Goal: Information Seeking & Learning: Learn about a topic

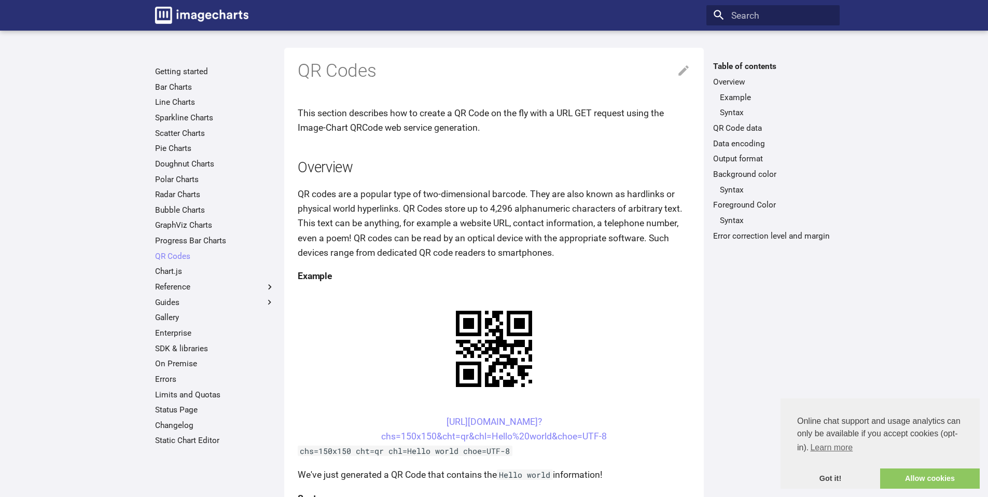
click at [555, 232] on p "QR codes are a popular type of two-dimensional barcode. They are also known as …" at bounding box center [494, 223] width 392 height 73
click at [755, 339] on div "Table of contents Overview Example Syntax QR Code data Data encoding Output for…" at bounding box center [772, 272] width 133 height 422
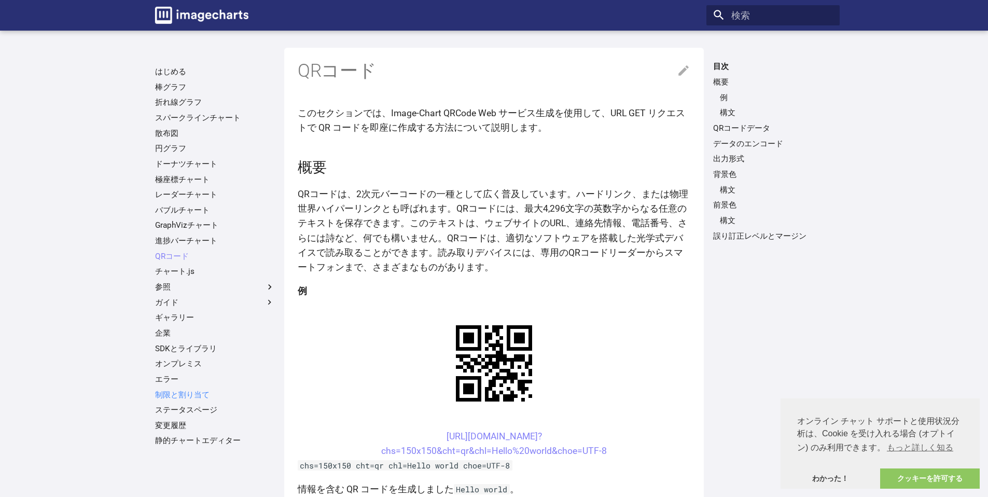
click at [177, 389] on link "制限と割り当て" at bounding box center [215, 394] width 120 height 10
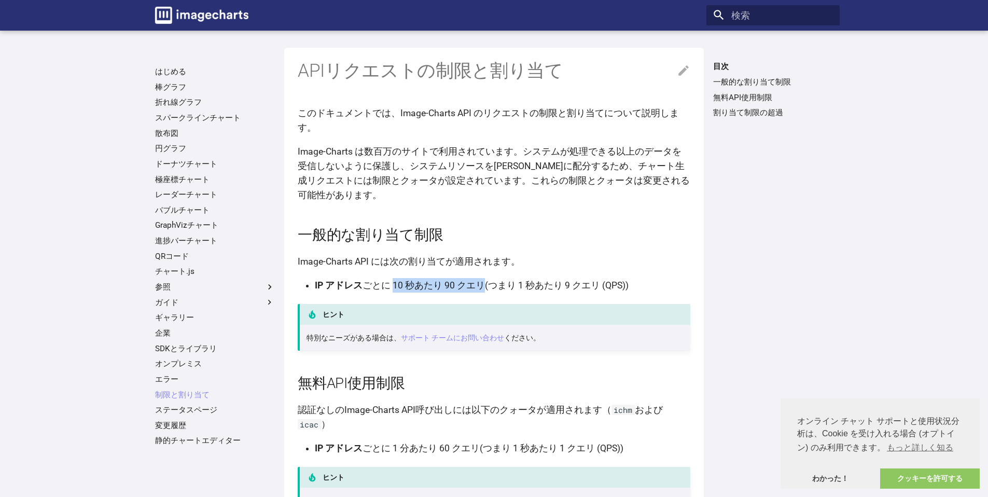
drag, startPoint x: 392, startPoint y: 257, endPoint x: 479, endPoint y: 255, distance: 86.6
click at [479, 280] on font "ごとに 10 秒あたり 90 クエリ" at bounding box center [423, 285] width 122 height 10
copy font "10 秒あたり 90 クエリ"
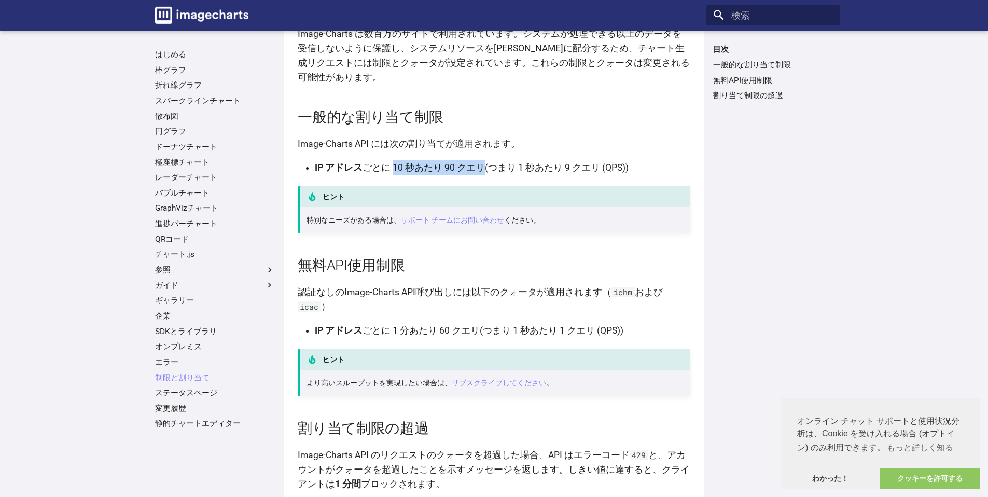
scroll to position [116, 0]
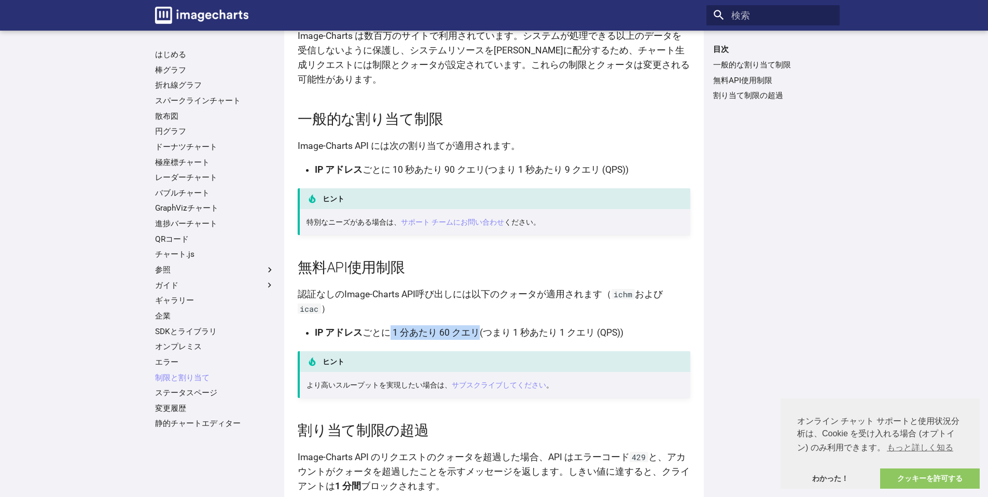
drag, startPoint x: 387, startPoint y: 290, endPoint x: 474, endPoint y: 290, distance: 87.1
click at [474, 327] on font "ごとに 1 分あたり 60 クエリ" at bounding box center [420, 332] width 117 height 10
click at [189, 361] on link "エラー" at bounding box center [215, 362] width 120 height 10
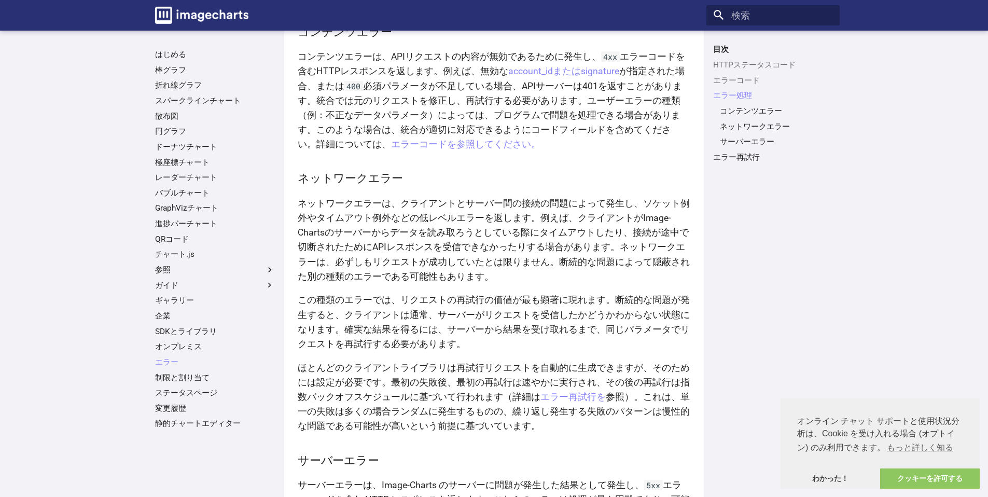
scroll to position [1607, 0]
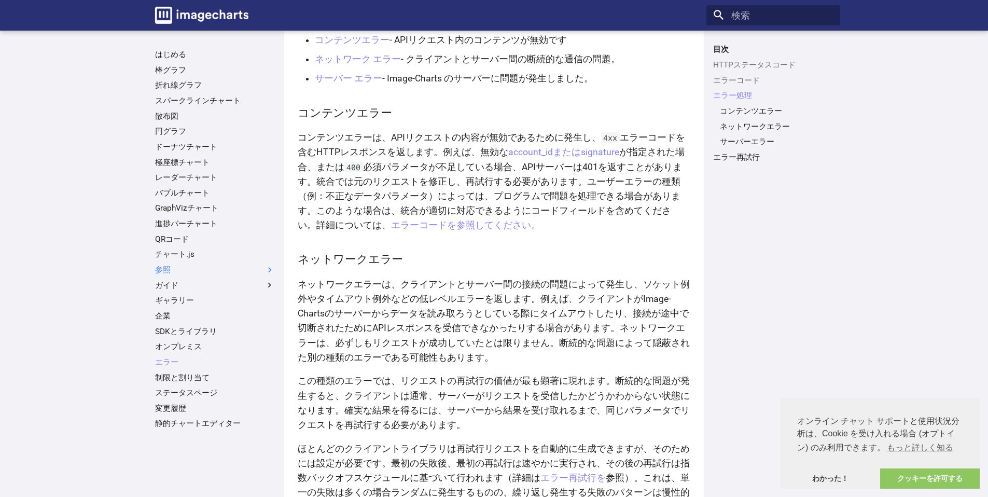
click at [225, 264] on label "参照" at bounding box center [215, 269] width 120 height 10
click at [0, 0] on input "参照" at bounding box center [0, 0] width 0 height 0
click at [225, 264] on label "参照" at bounding box center [215, 269] width 120 height 10
click at [0, 0] on input "参照" at bounding box center [0, 0] width 0 height 0
click at [217, 292] on ul "はじめる 棒グラフ 折れ線グラフ スパークラインチャート 散布図 円グラフ ドーナツチャート 極座標チャート レーダーチャート バブルチャート GraphVi…" at bounding box center [214, 238] width 133 height 379
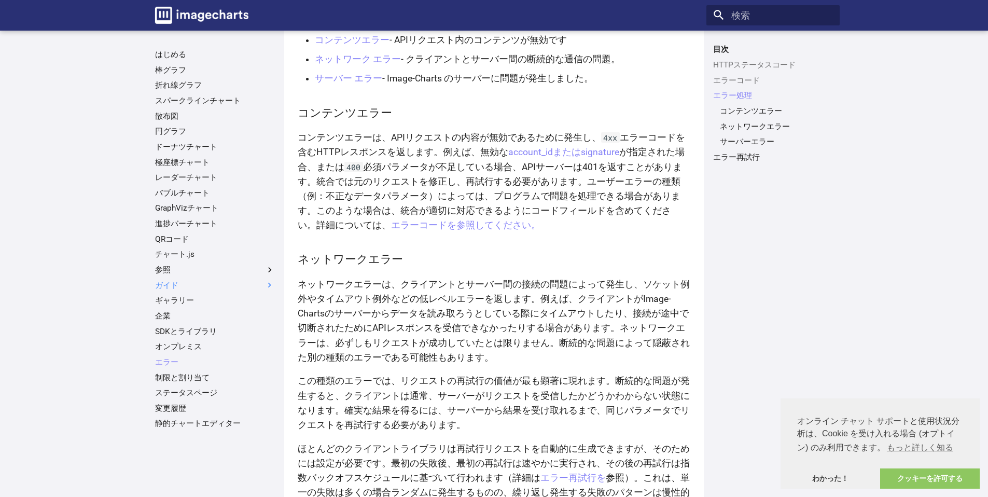
click at [219, 289] on label "ガイド" at bounding box center [215, 285] width 120 height 10
click at [0, 0] on input "ガイド" at bounding box center [0, 0] width 0 height 0
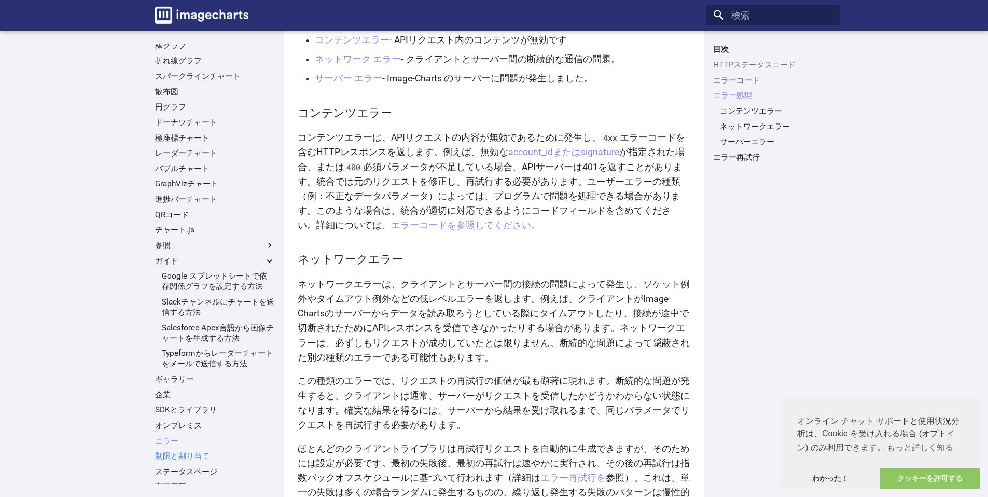
scroll to position [48, 0]
